Goal: Find specific page/section: Find specific page/section

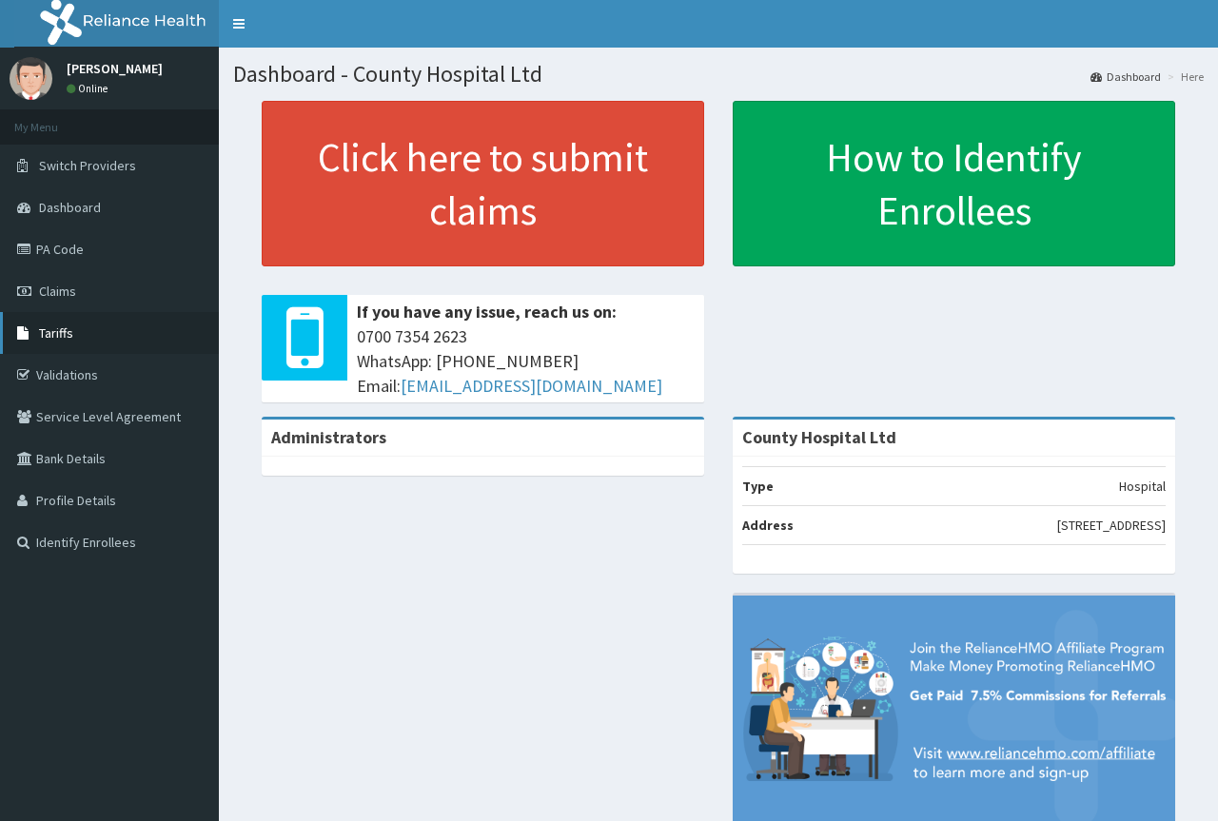
click at [90, 336] on link "Tariffs" at bounding box center [109, 333] width 219 height 42
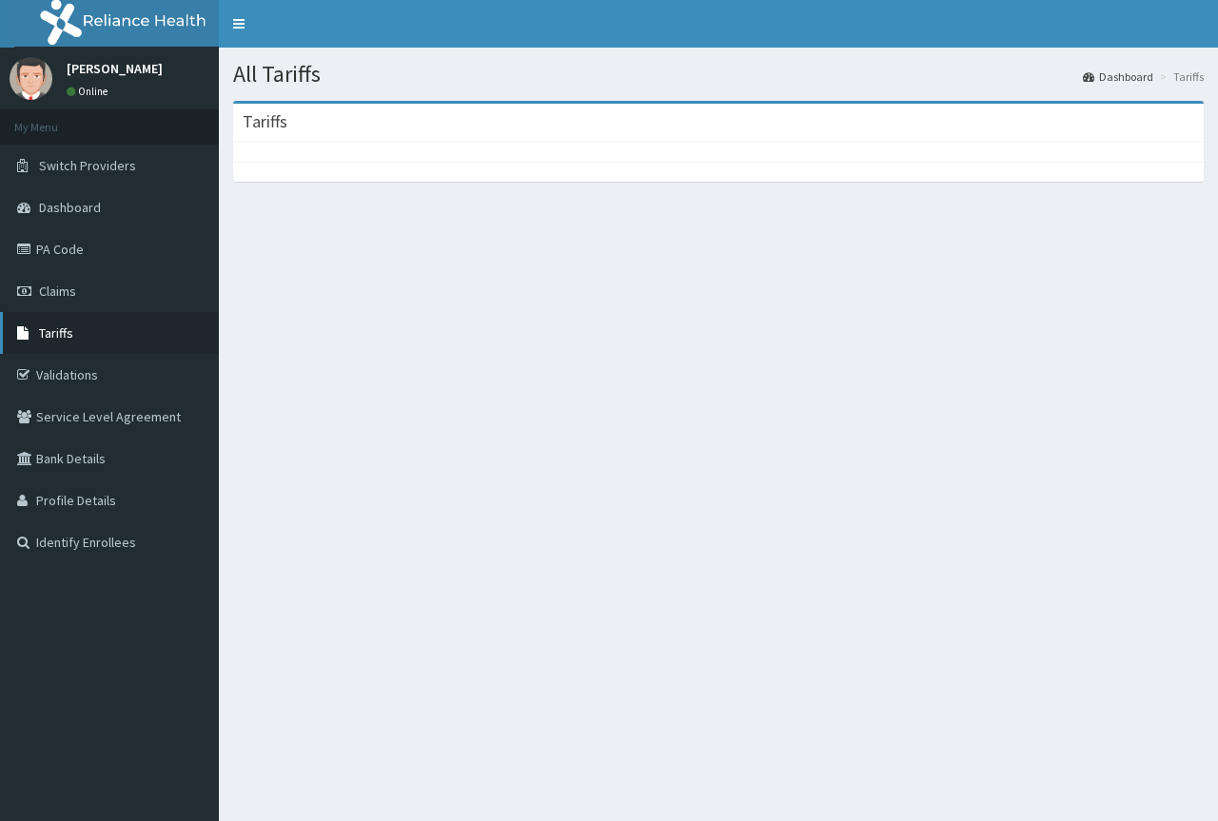
click at [73, 337] on link "Tariffs" at bounding box center [109, 333] width 219 height 42
click at [49, 336] on span "Tariffs" at bounding box center [56, 332] width 34 height 17
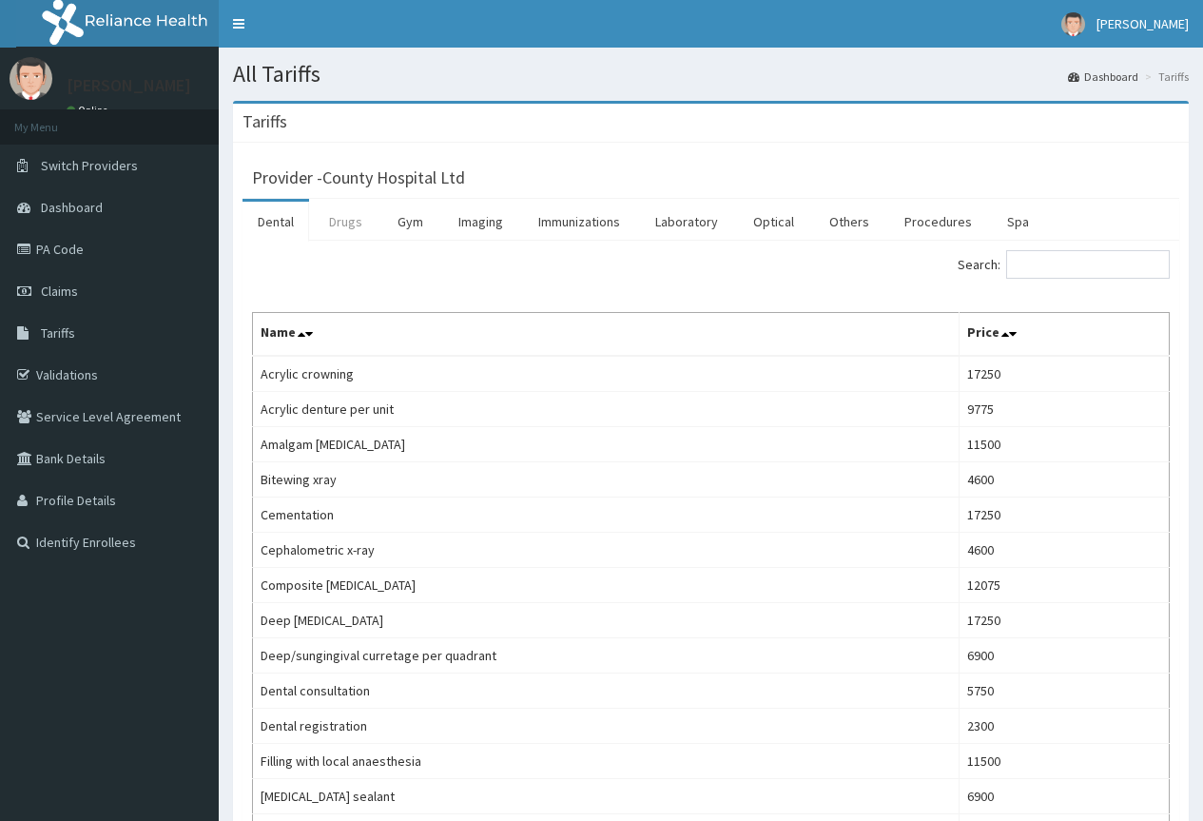
click at [340, 210] on link "Drugs" at bounding box center [346, 222] width 64 height 40
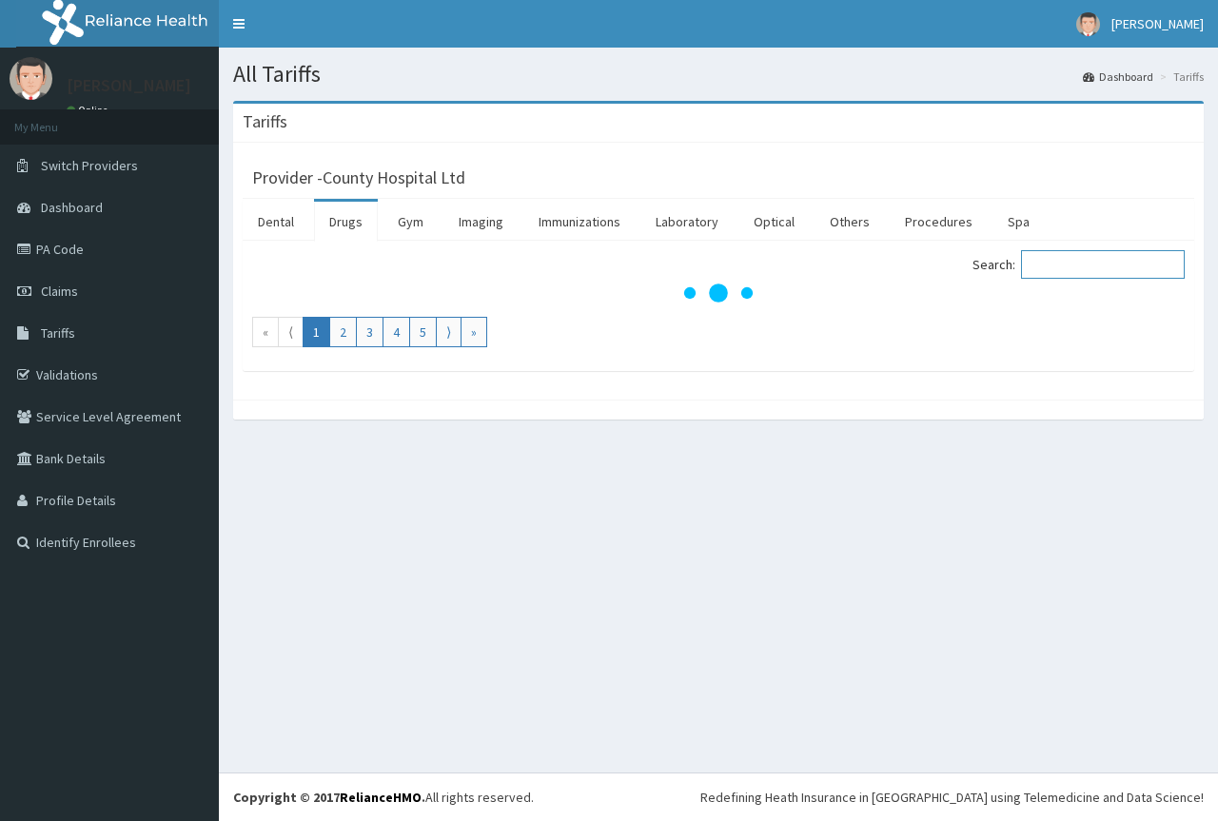
click at [1062, 268] on input "Search:" at bounding box center [1103, 264] width 164 height 29
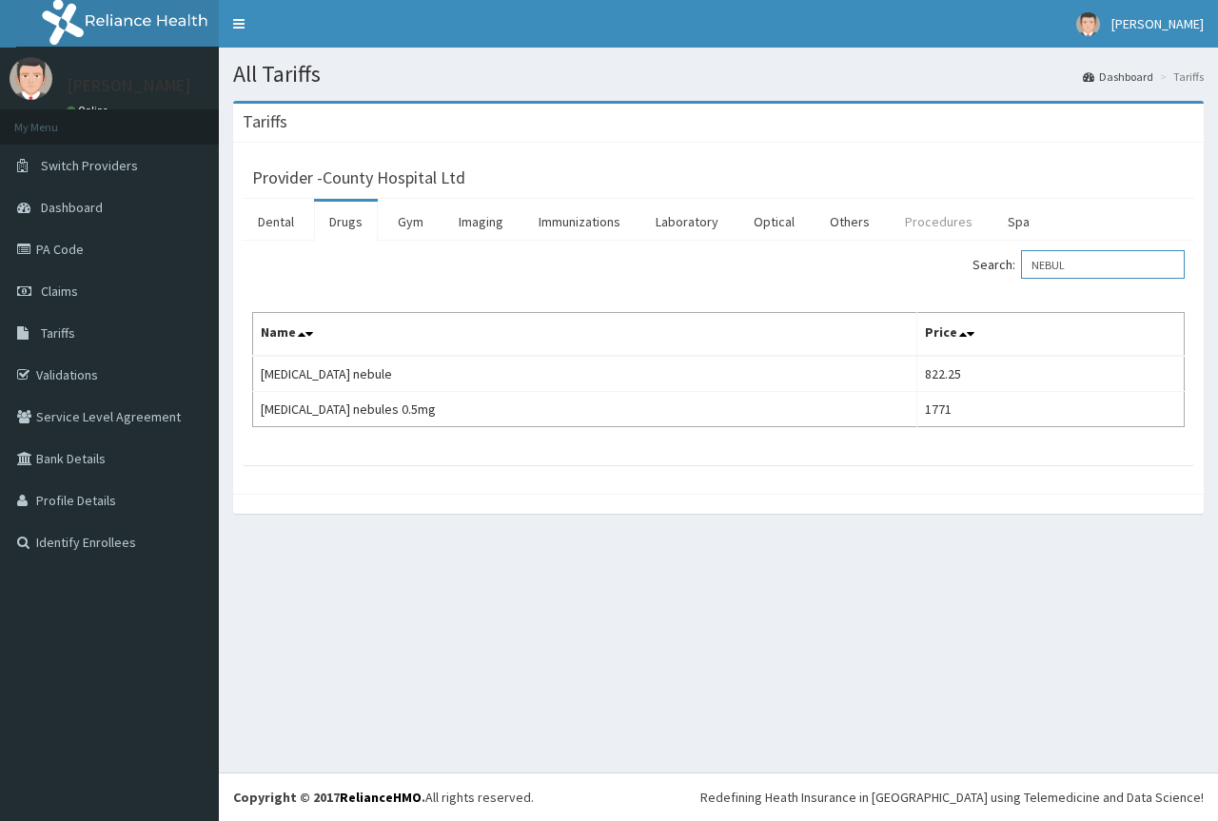
type input "NEBUL"
click at [957, 215] on link "Procedures" at bounding box center [938, 222] width 98 height 40
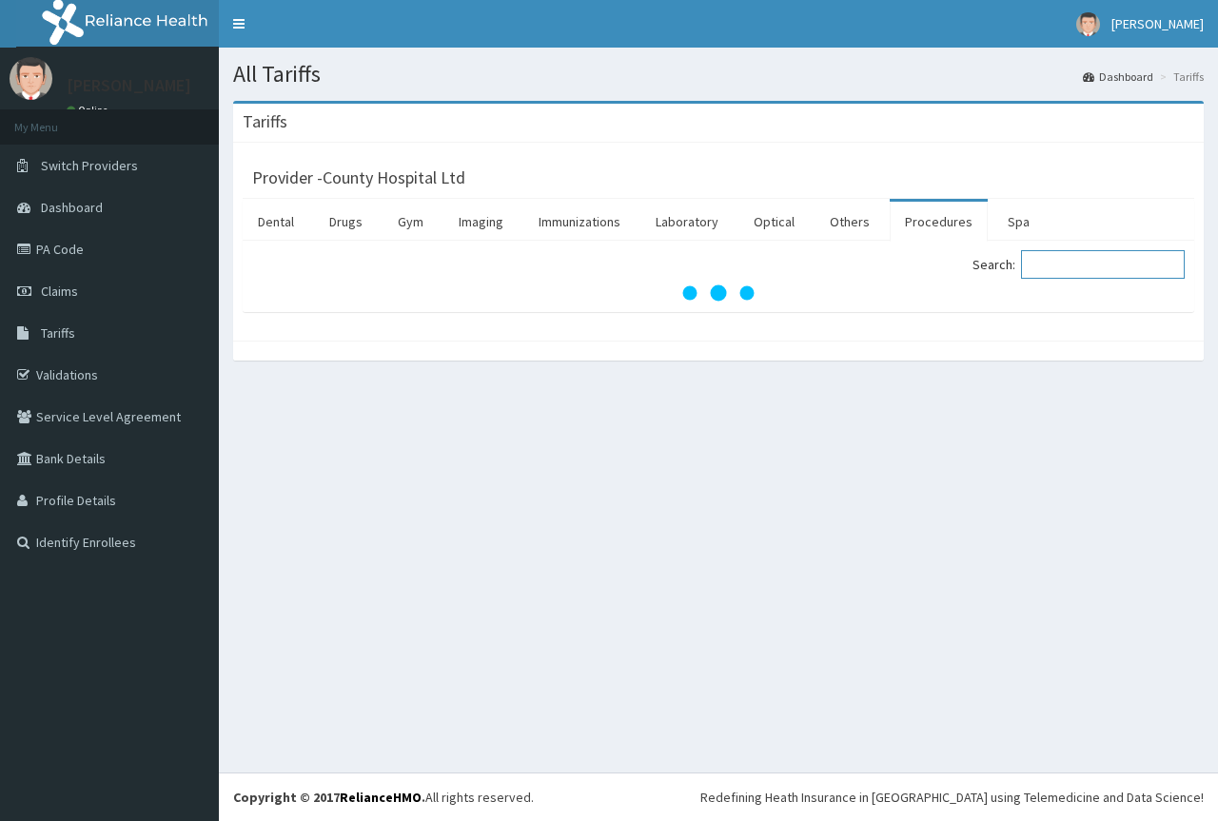
click at [1079, 267] on input "Search:" at bounding box center [1103, 264] width 164 height 29
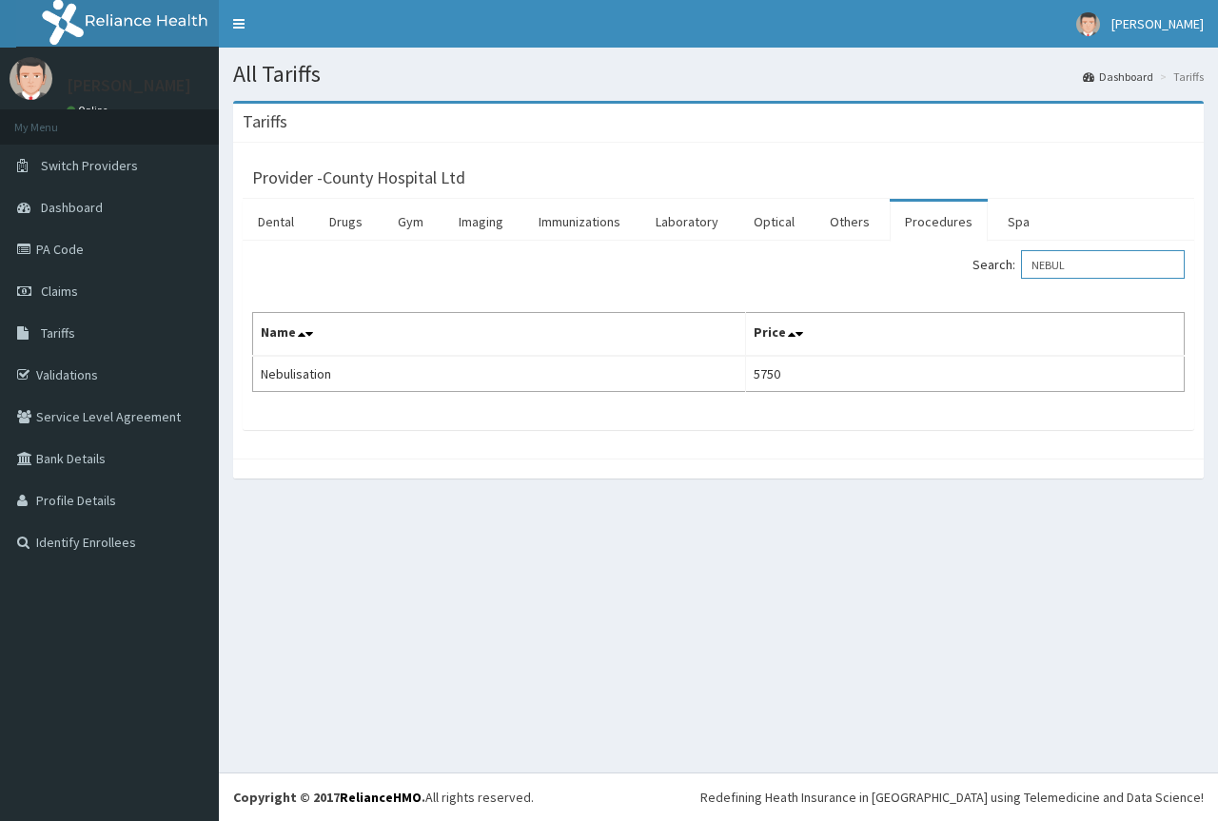
type input "NEBUL"
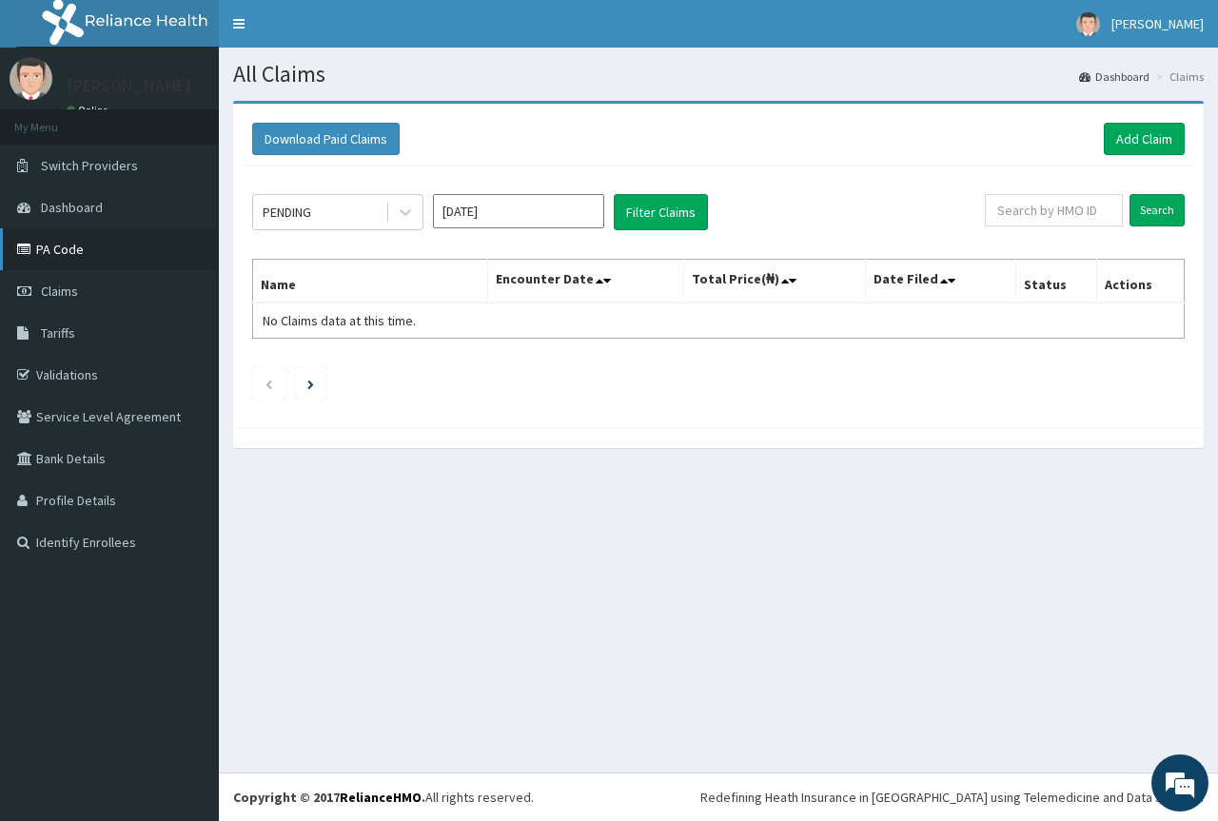
click at [71, 254] on link "PA Code" at bounding box center [109, 249] width 219 height 42
